Goal: Task Accomplishment & Management: Manage account settings

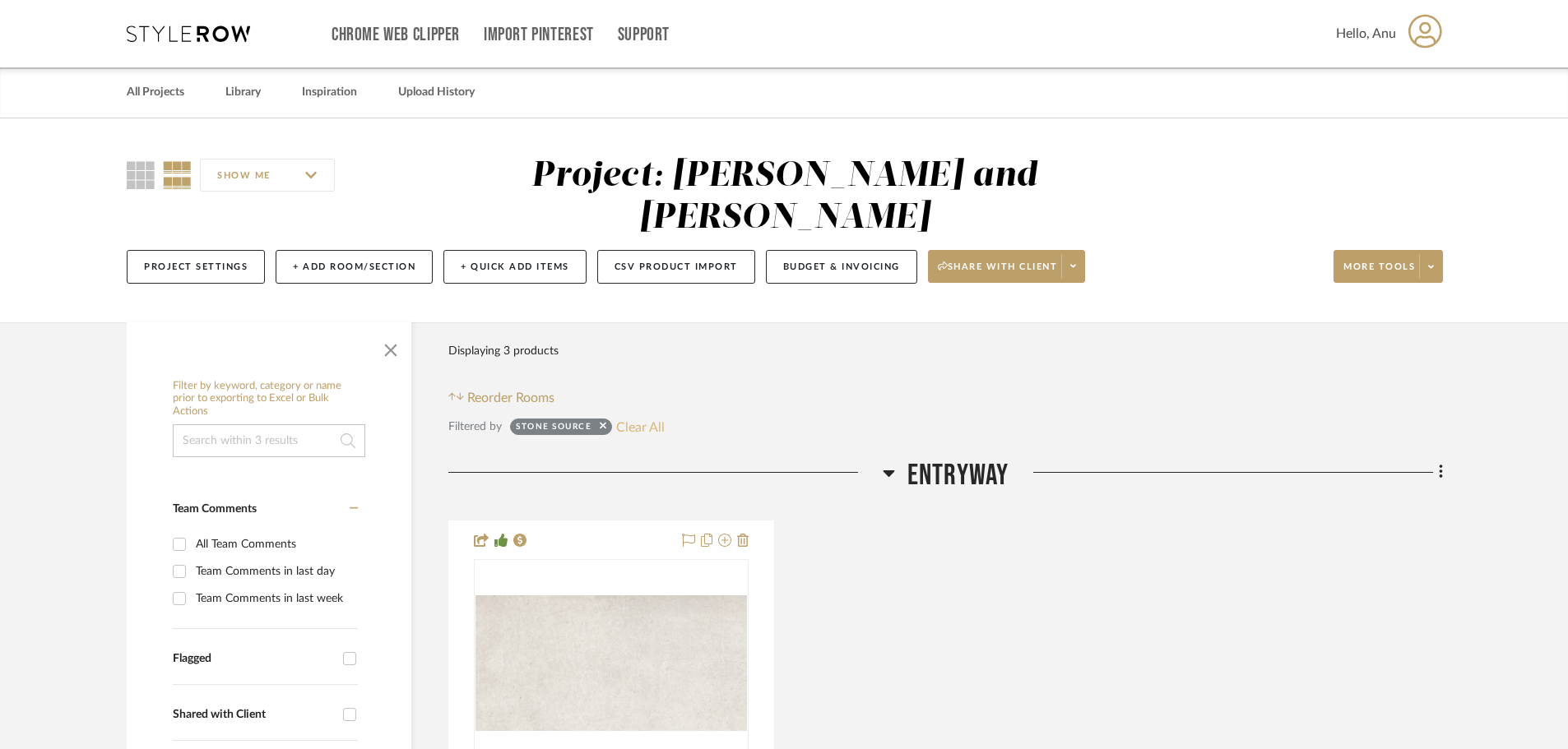
click at [635, 416] on button "Clear All" at bounding box center [640, 427] width 49 height 21
checkbox input "false"
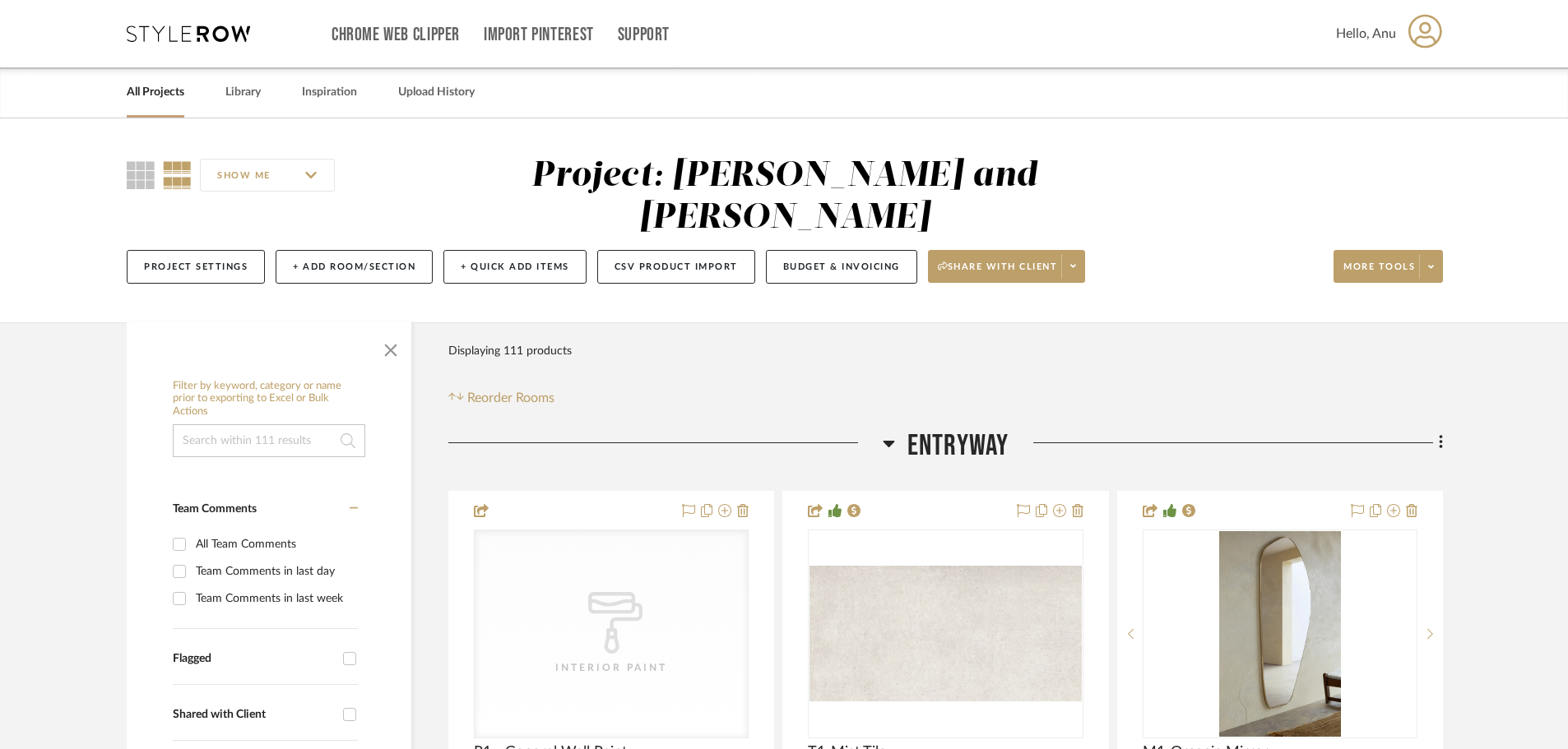
click at [131, 85] on link "All Projects" at bounding box center [156, 92] width 58 height 22
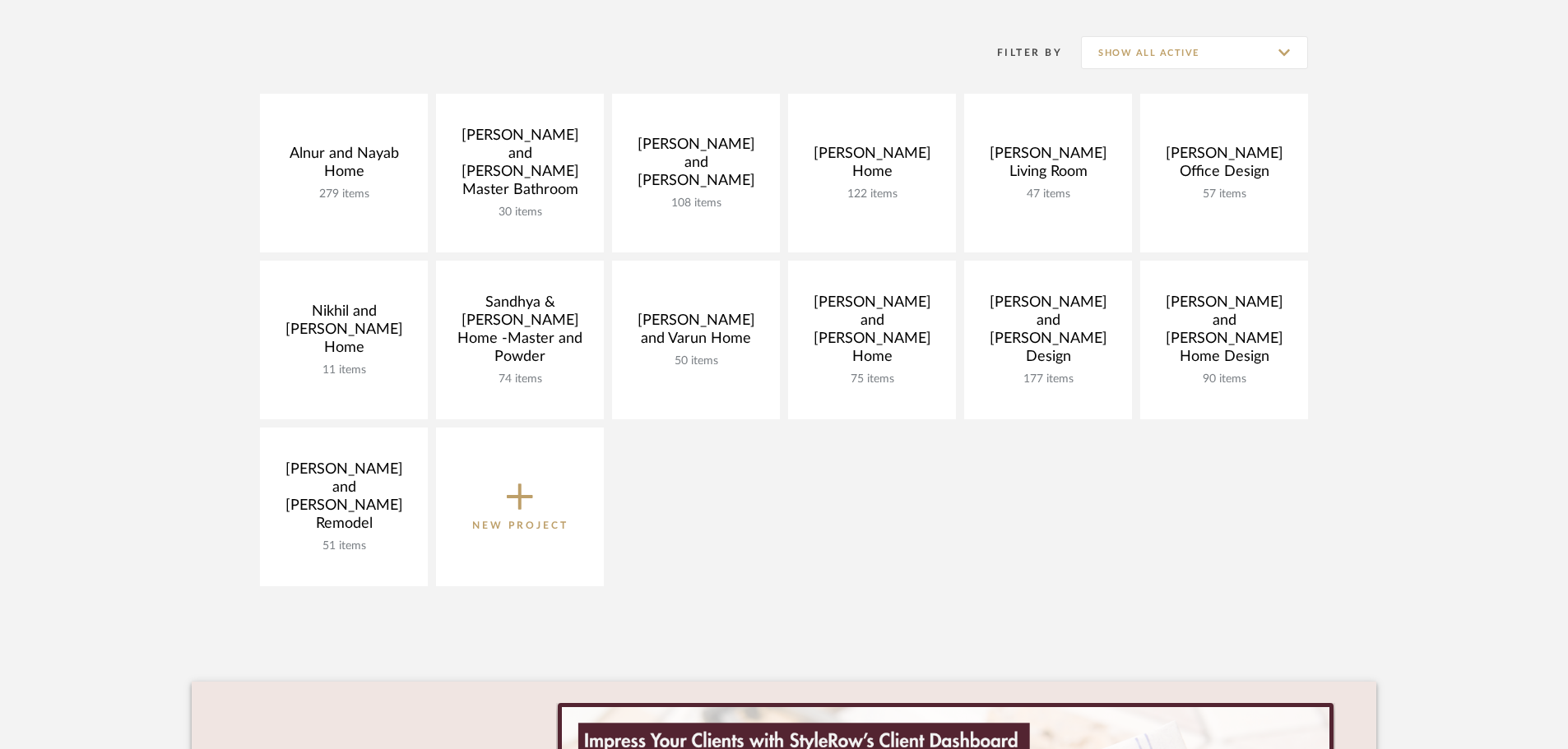
scroll to position [165, 0]
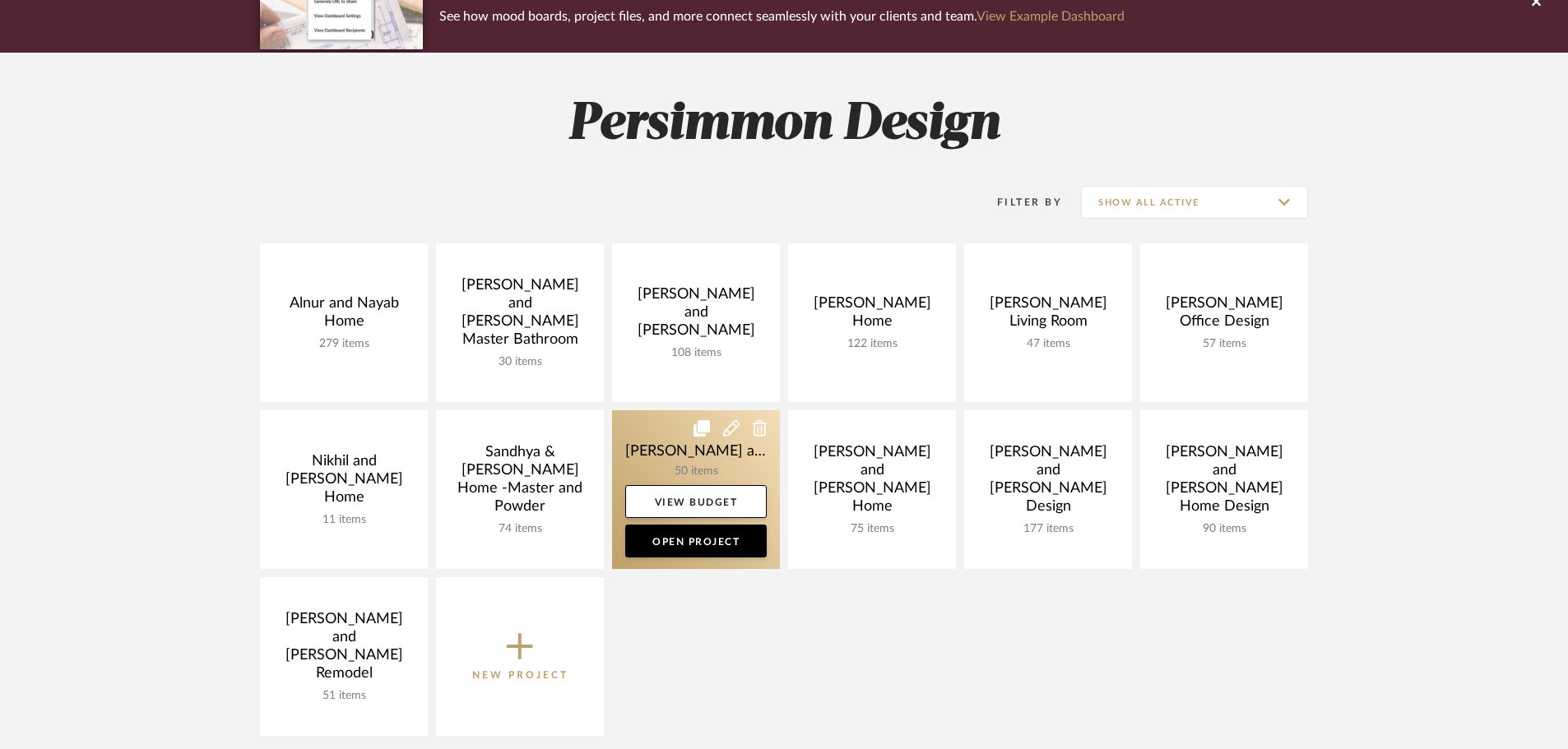
click at [633, 443] on link at bounding box center [696, 490] width 168 height 159
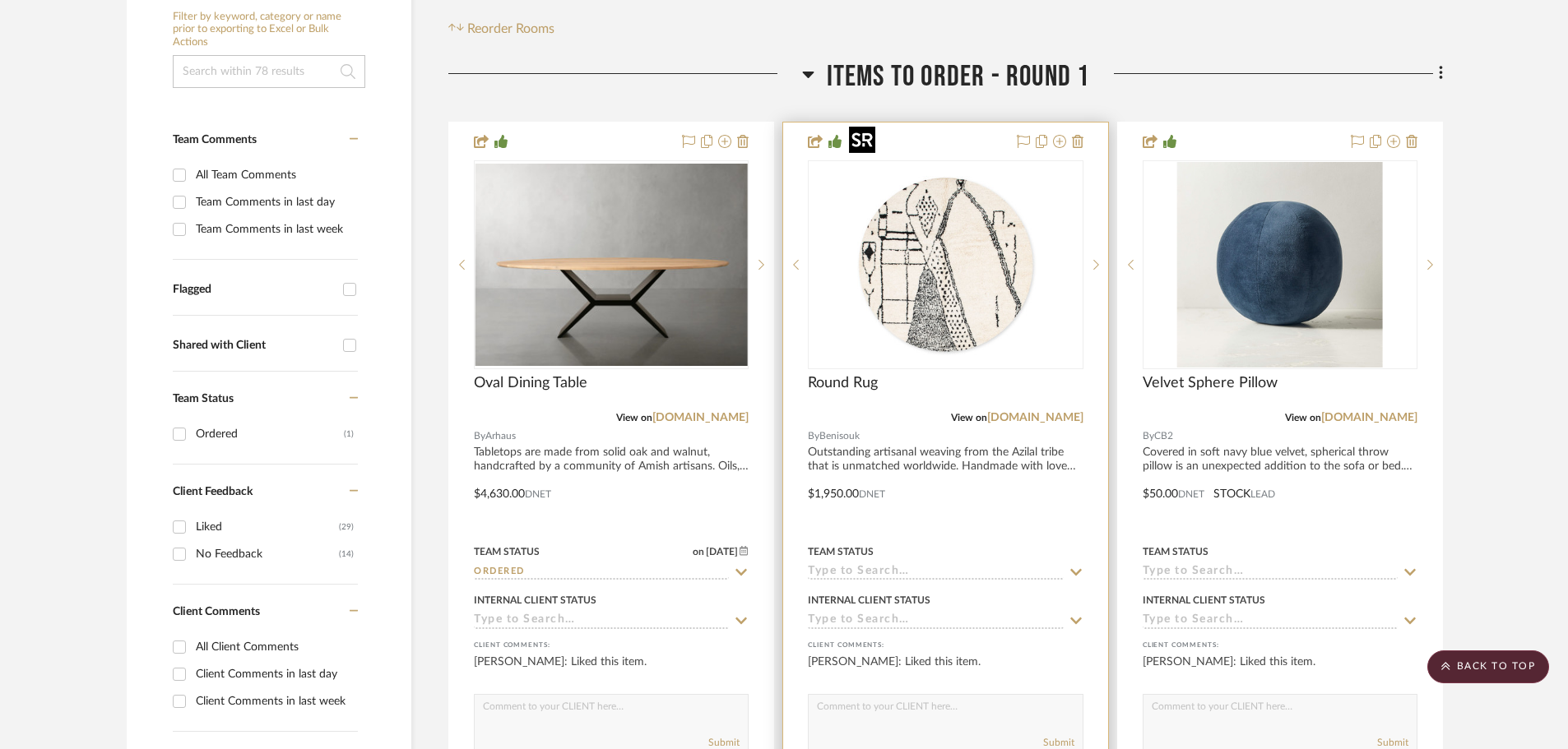
scroll to position [534, 0]
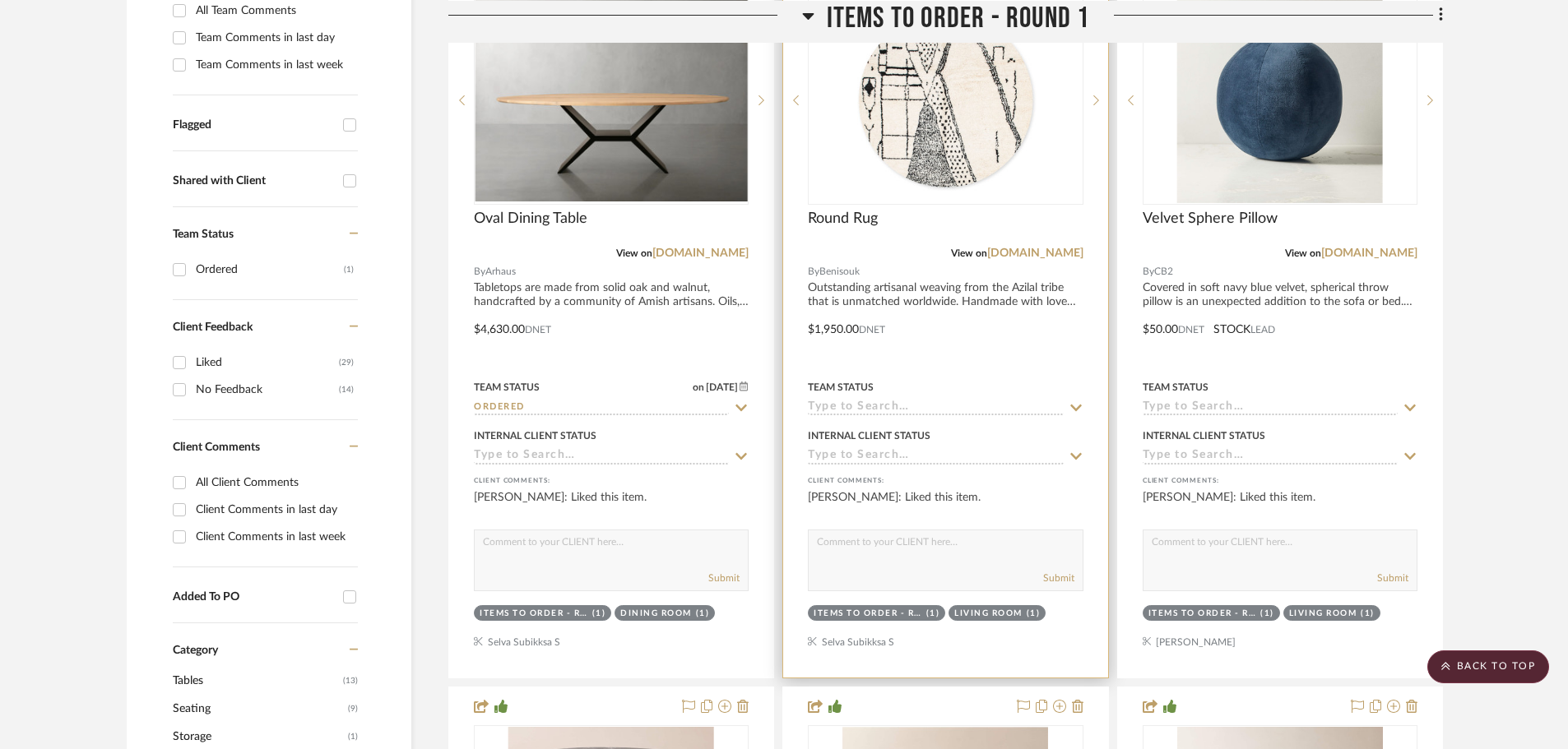
click at [1076, 402] on icon at bounding box center [1076, 408] width 15 height 13
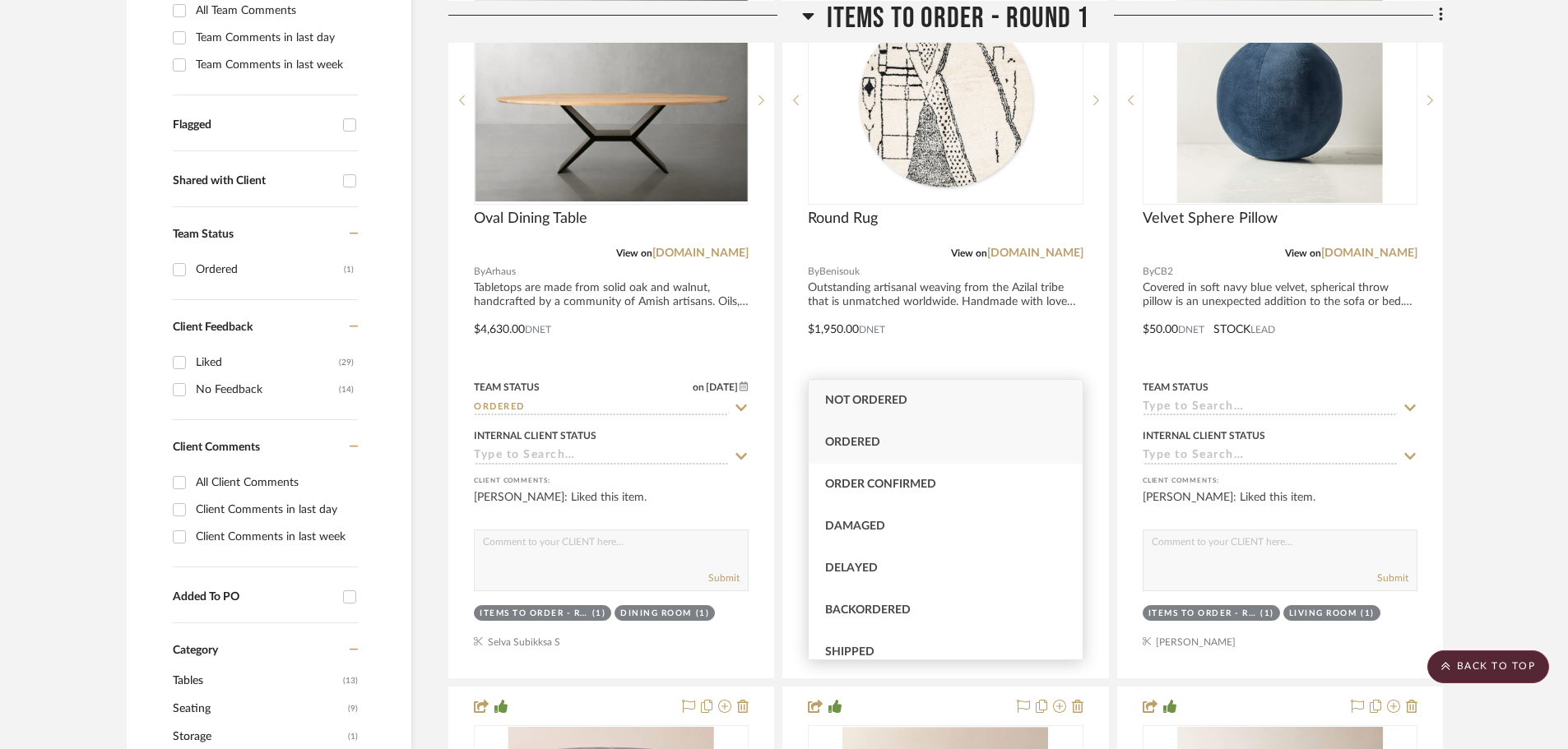
click at [877, 448] on span "Ordered" at bounding box center [852, 443] width 55 height 12
type input "[DATE]"
type input "Ordered"
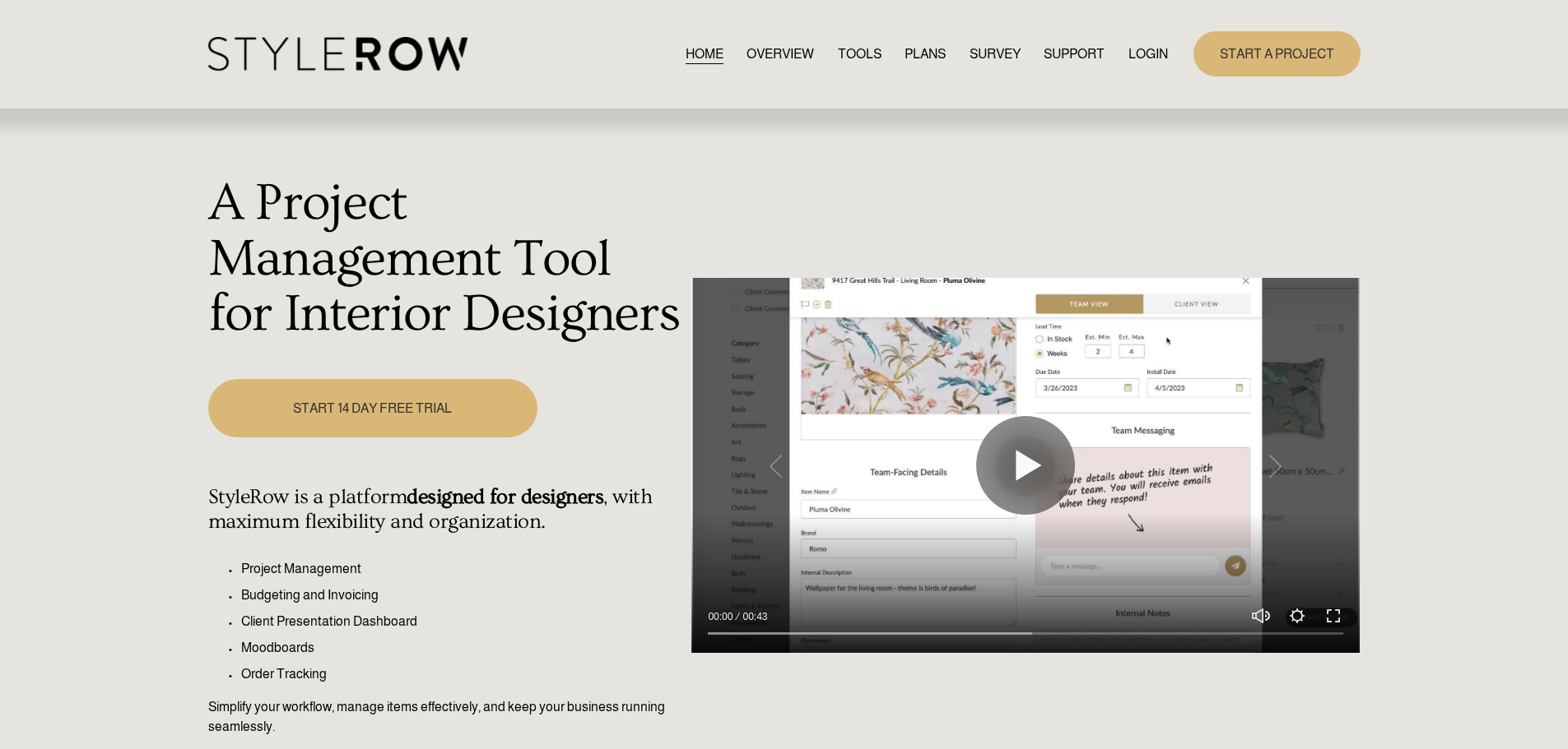
drag, startPoint x: 0, startPoint y: 0, endPoint x: 1129, endPoint y: 54, distance: 1130.3
click at [1129, 54] on link "LOGIN" at bounding box center [1148, 54] width 40 height 22
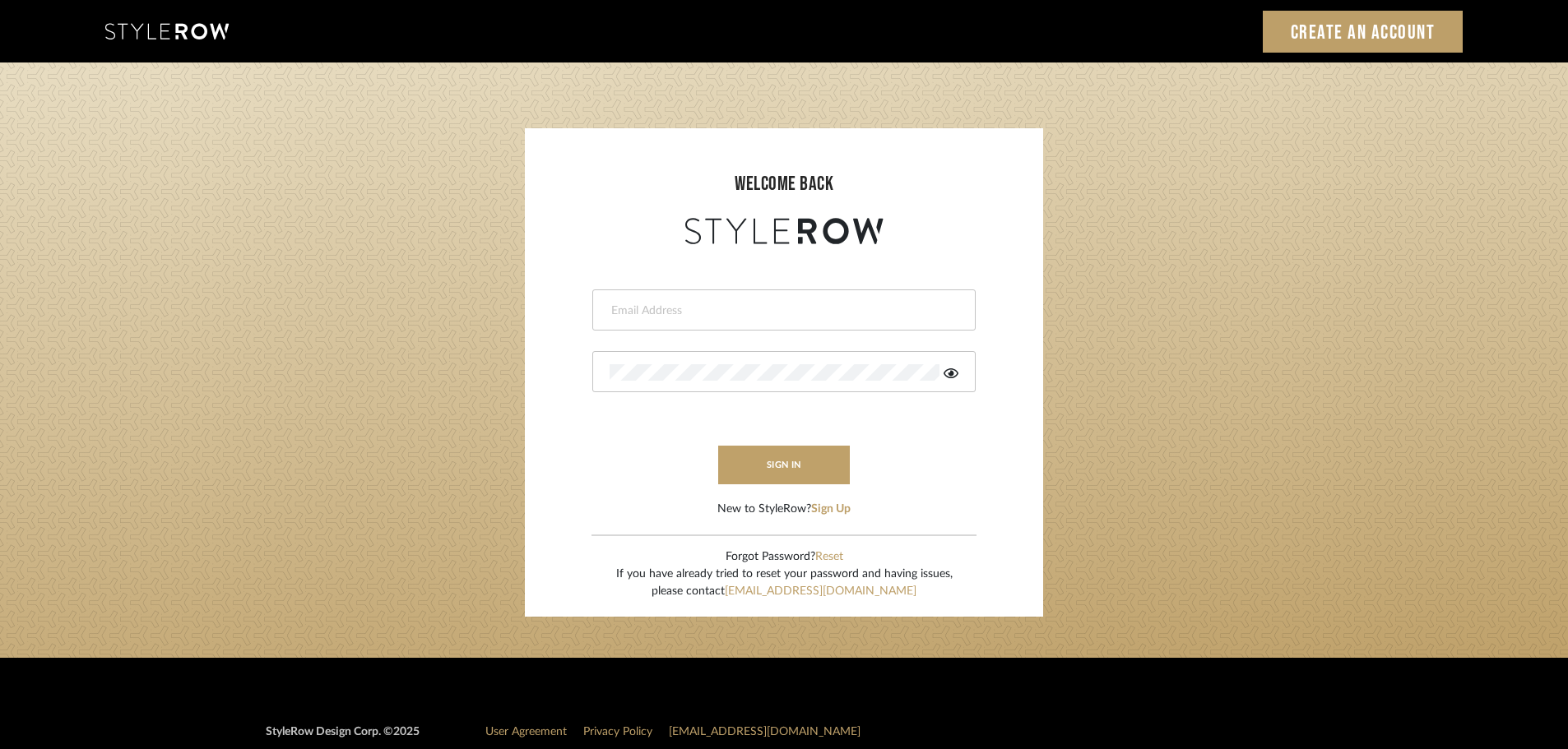
click at [650, 317] on input "email" at bounding box center [781, 311] width 345 height 16
type input "persimmon.design@outlook.com"
click at [804, 468] on button "sign in" at bounding box center [784, 465] width 132 height 39
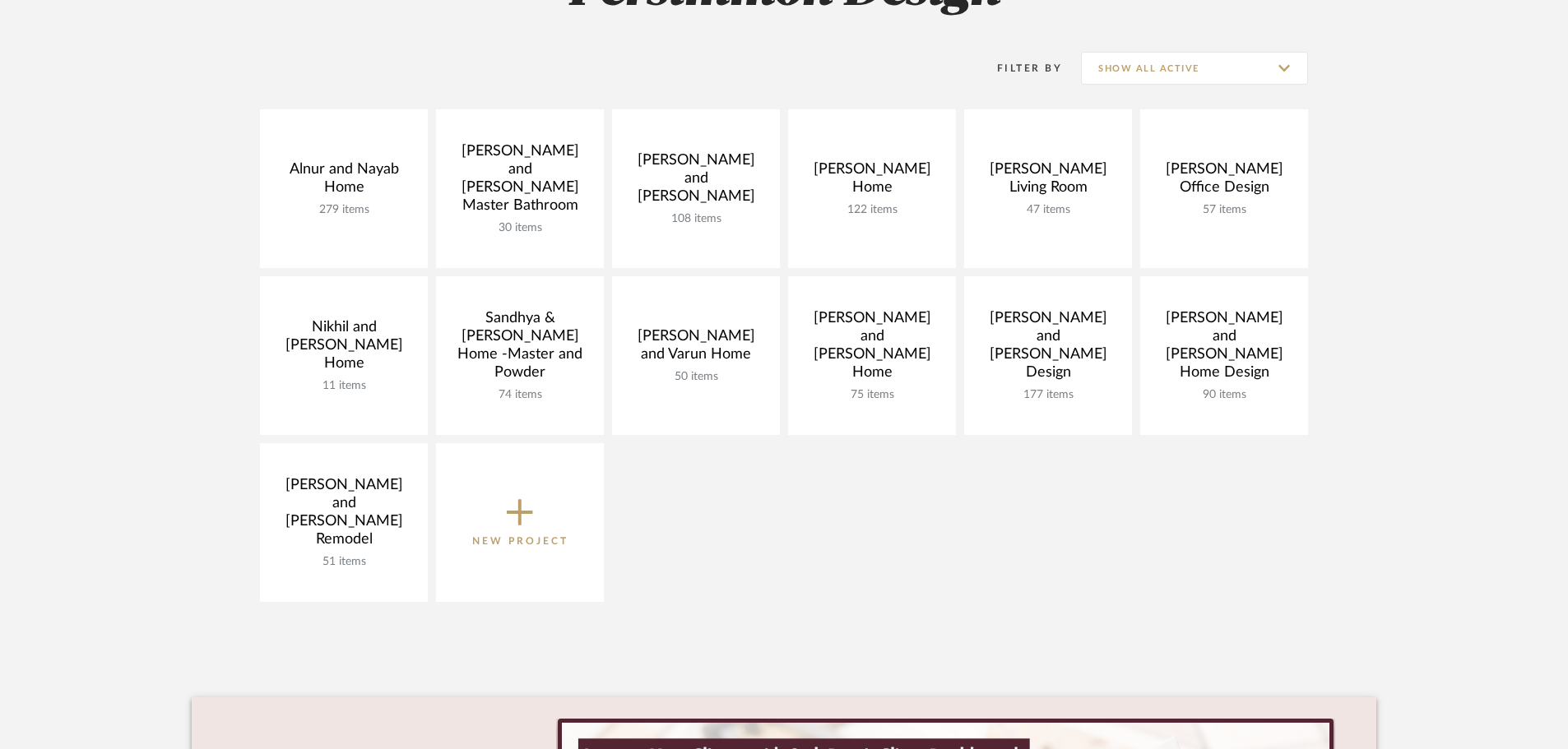
scroll to position [329, 0]
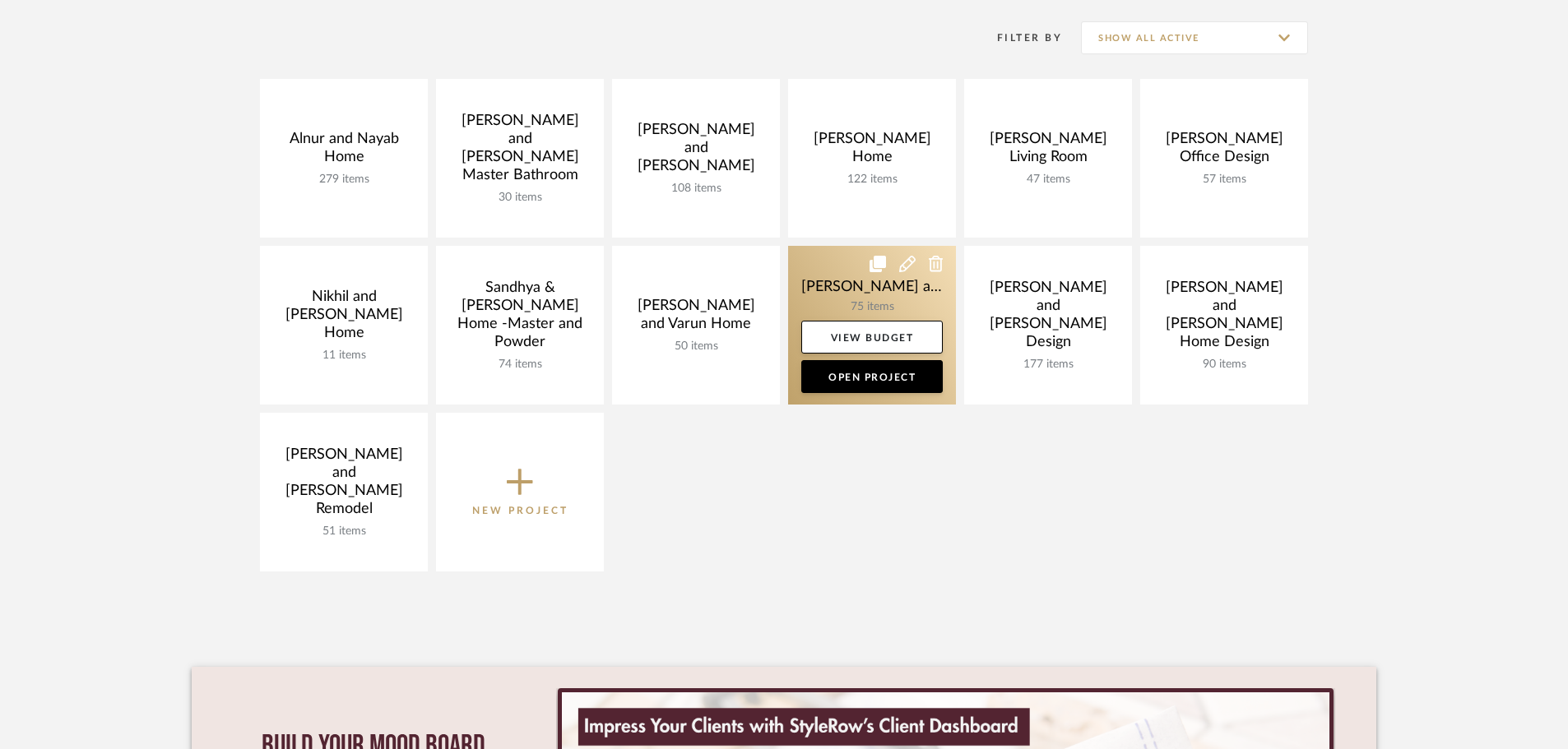
click at [851, 295] on link at bounding box center [872, 325] width 168 height 159
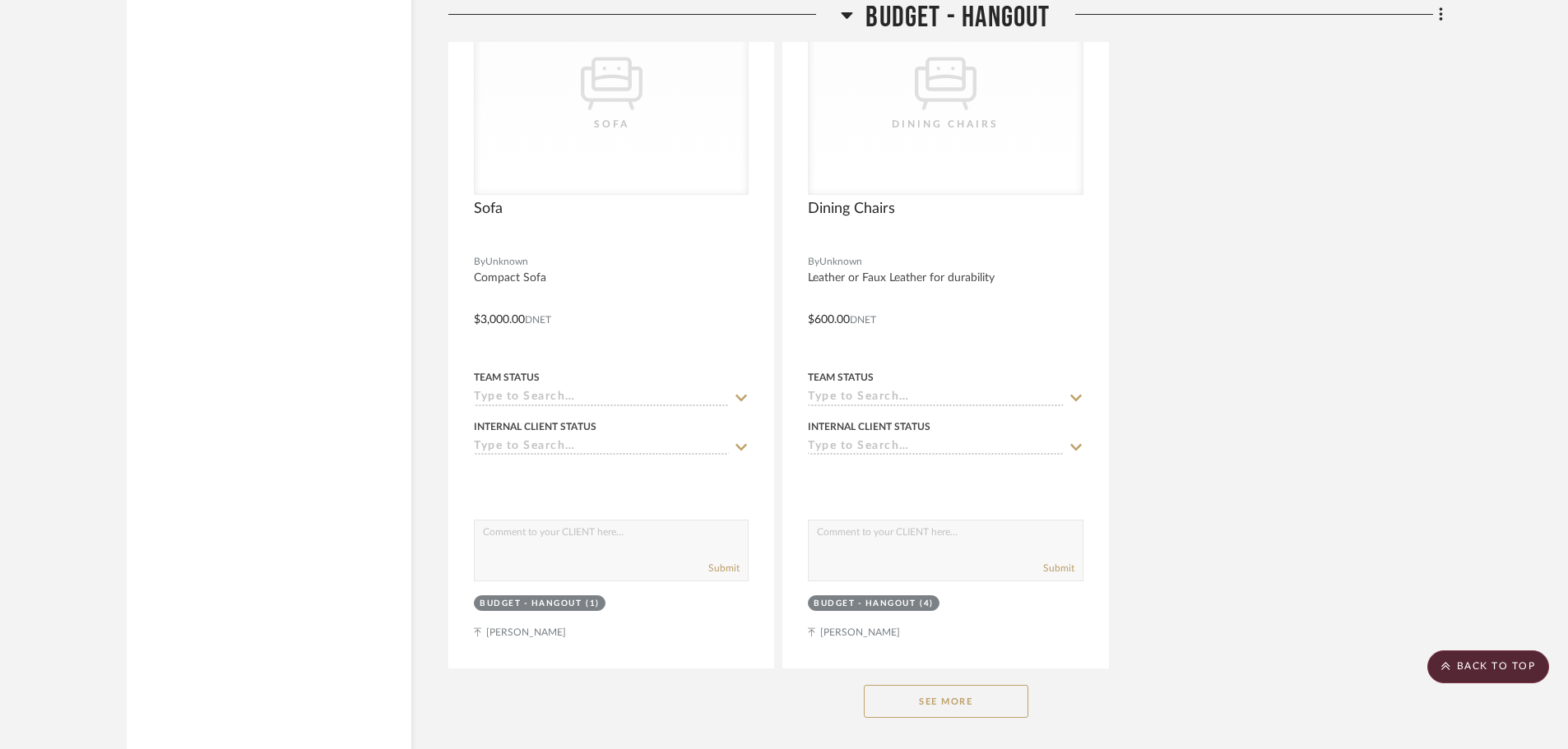
scroll to position [14835, 0]
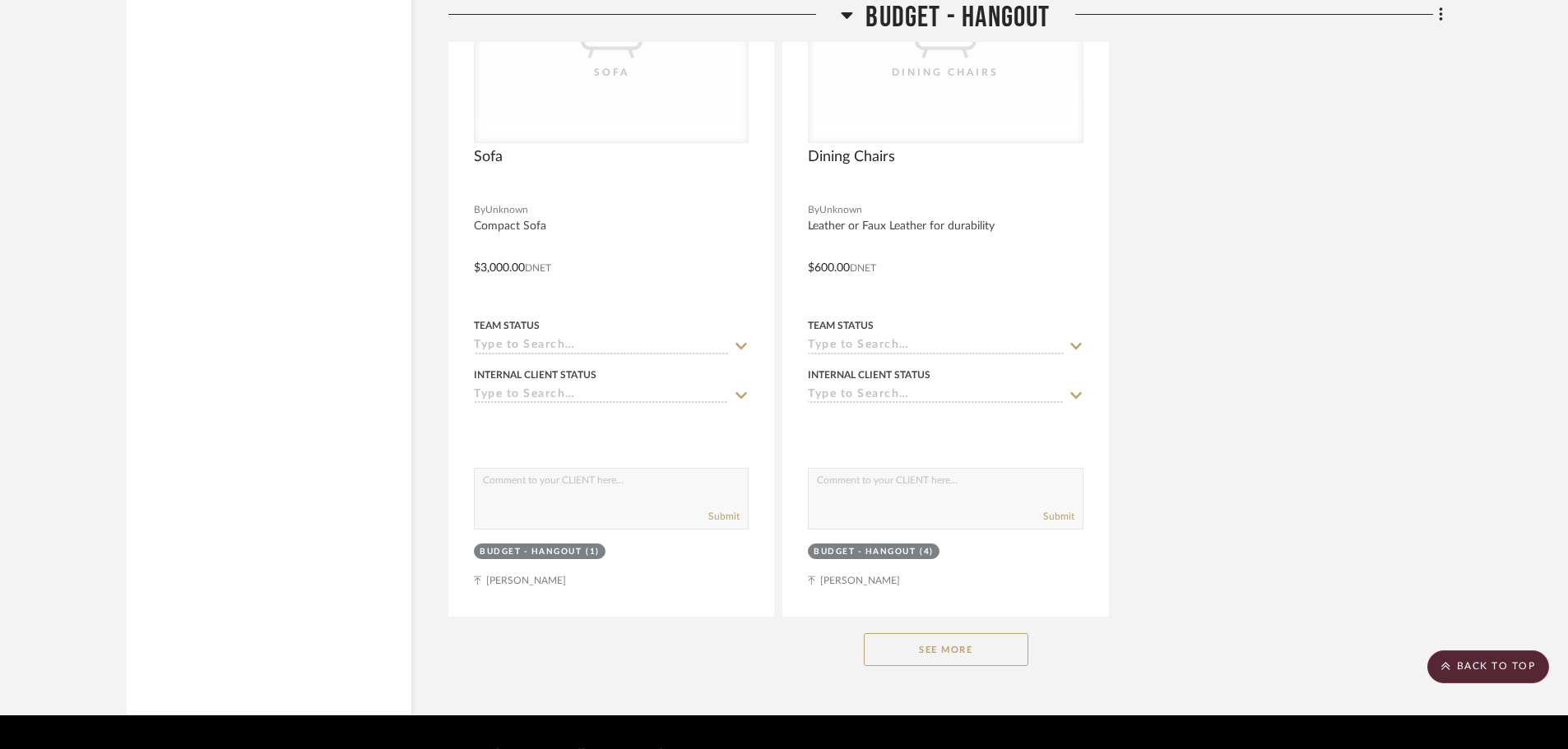
click at [910, 633] on button "See More" at bounding box center [946, 649] width 165 height 33
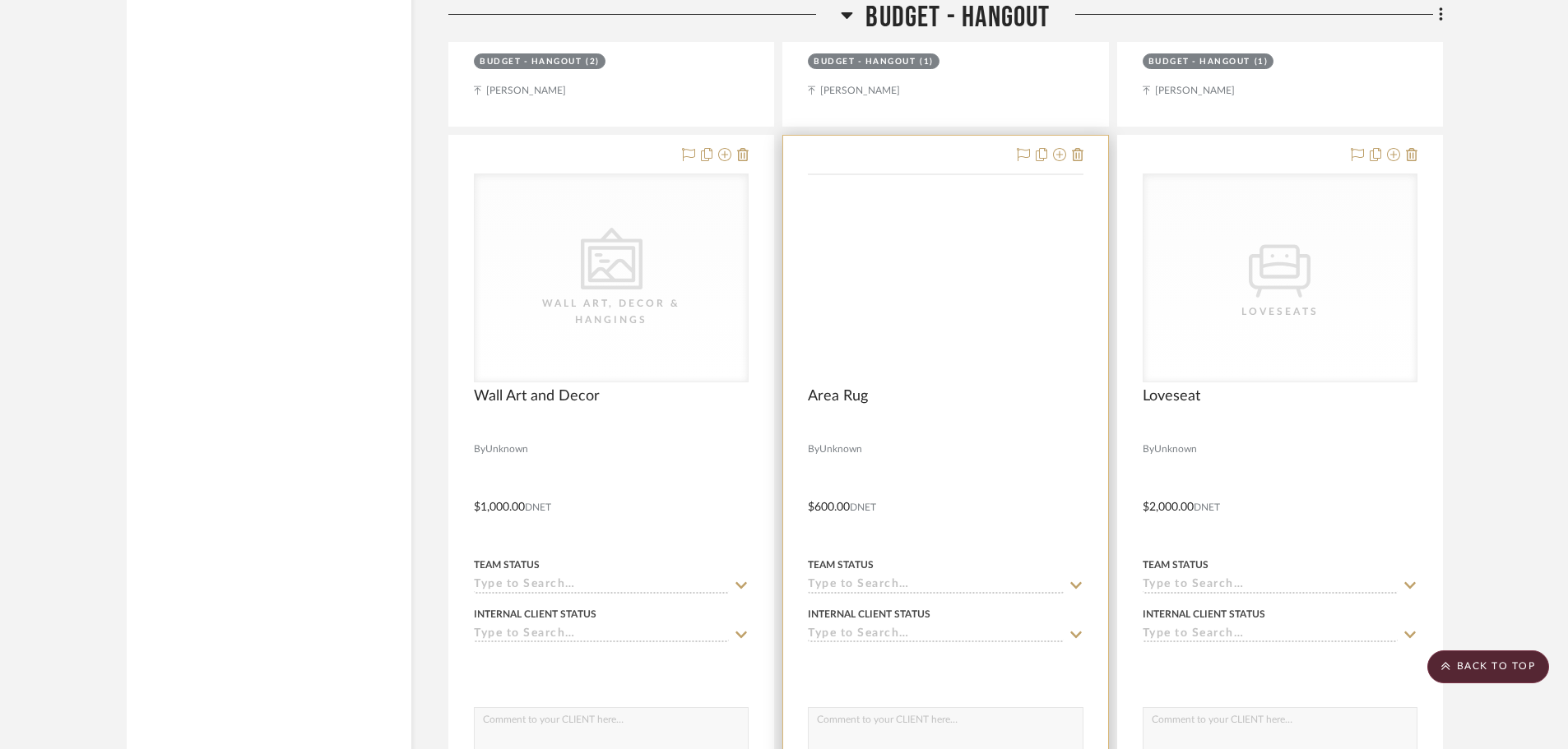
scroll to position [13684, 0]
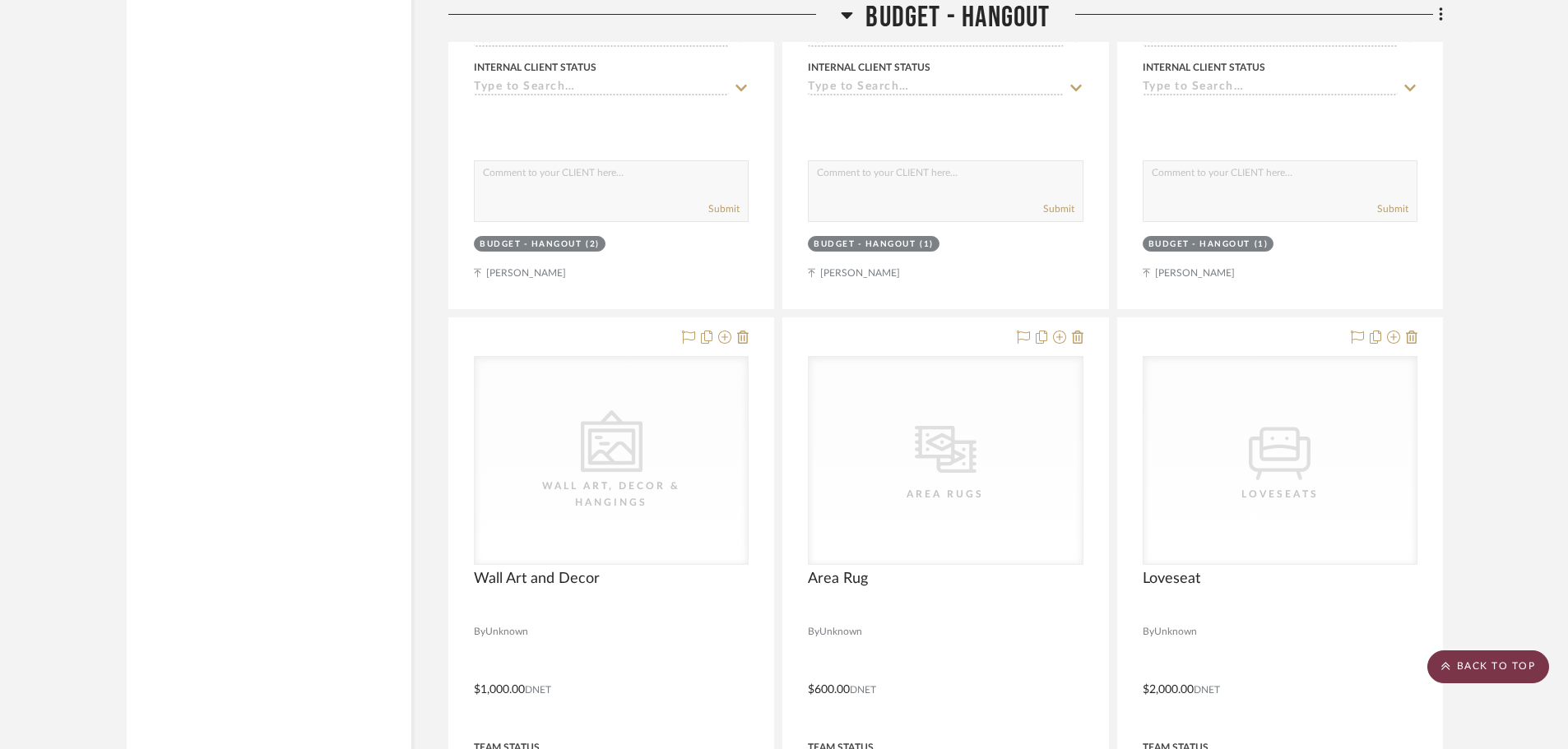
click at [1465, 660] on scroll-to-top-button "BACK TO TOP" at bounding box center [1488, 667] width 122 height 33
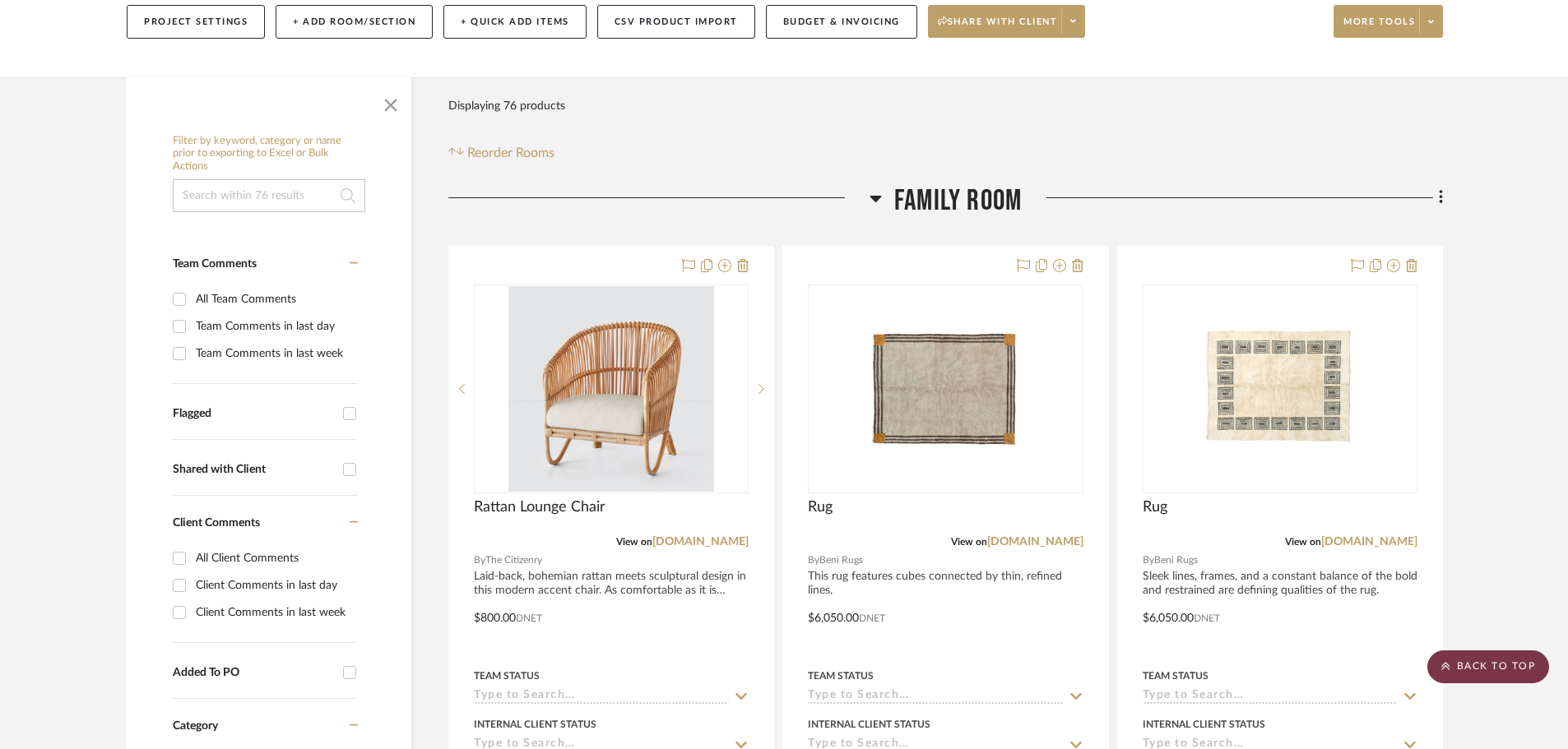
scroll to position [0, 0]
